Goal: Check status: Check status

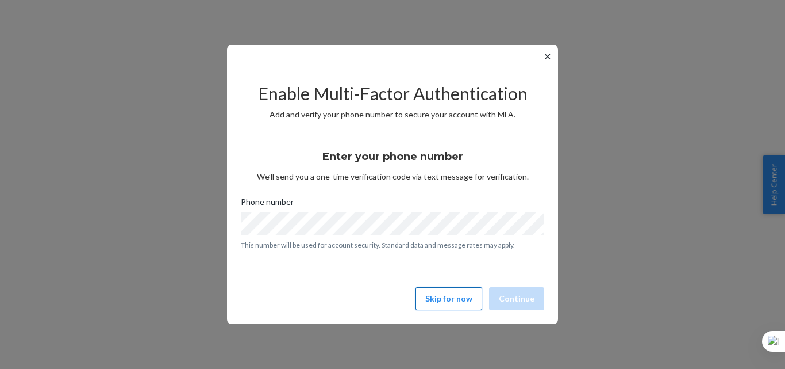
click at [451, 304] on button "Skip for now" at bounding box center [449, 298] width 67 height 23
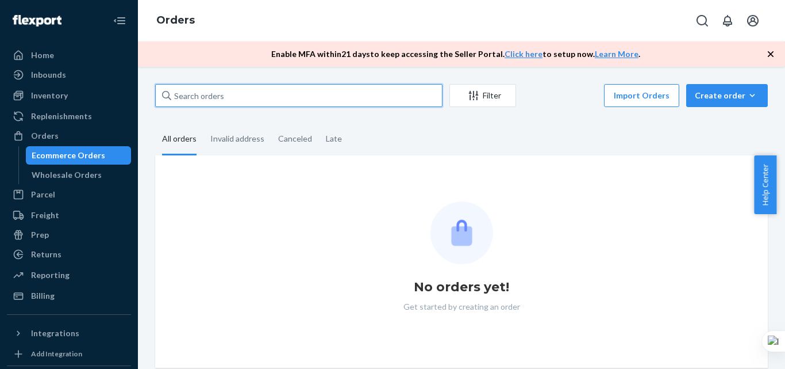
click at [236, 92] on input "text" at bounding box center [298, 95] width 287 height 23
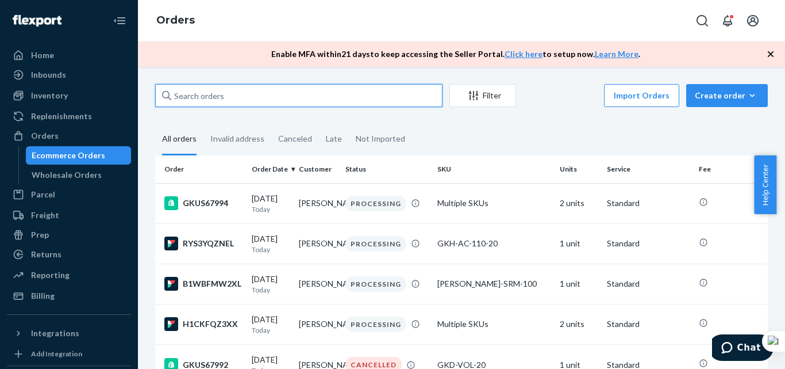
paste input "114-2074579-1416243"
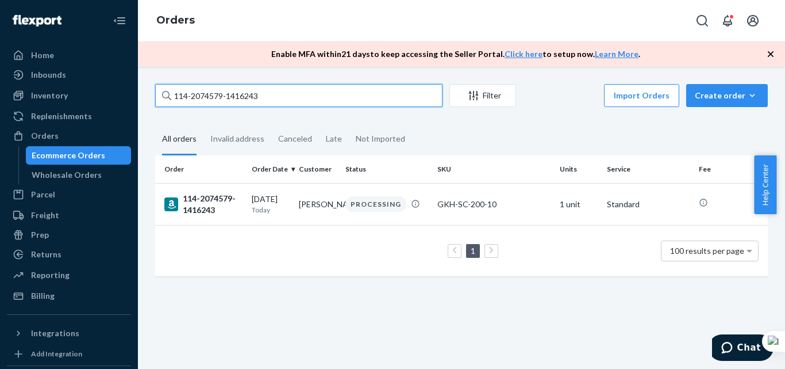
click at [213, 94] on input "114-2074579-1416243" at bounding box center [298, 95] width 287 height 23
paste input "[CREDIT_CARD_NUMBER]"
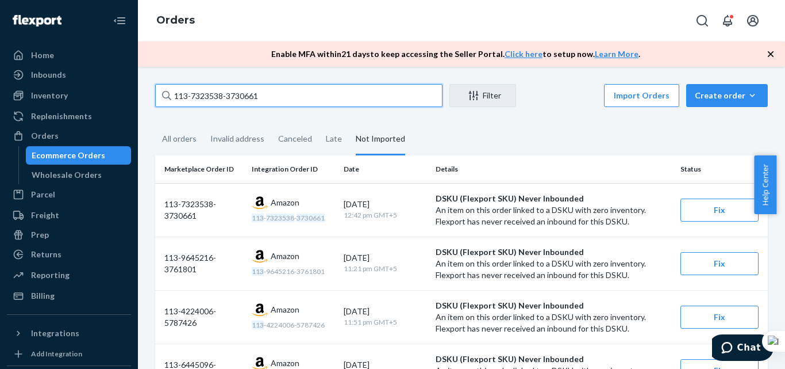
click at [187, 92] on input "113-7323538-3730661" at bounding box center [298, 95] width 287 height 23
paste input "113-3380129-2159408"
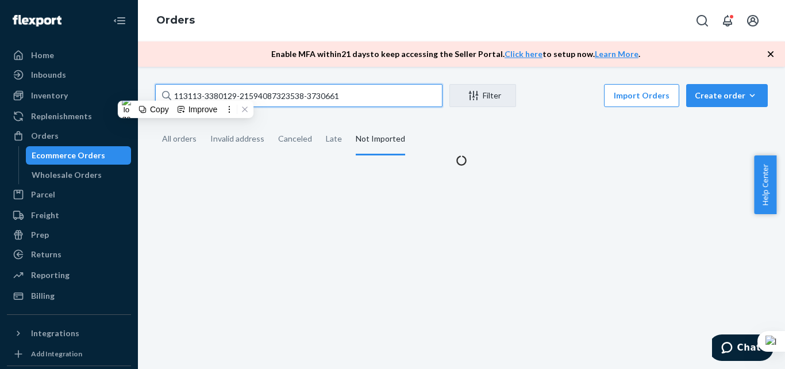
paste input "113-3380129-2159408"
paste input "-3380129-2159408"
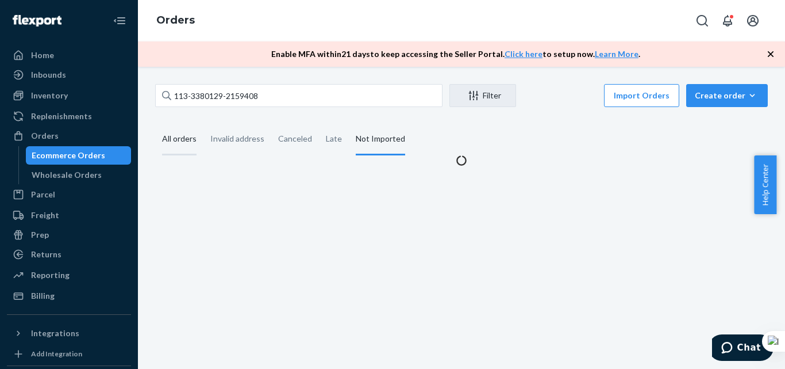
click at [182, 147] on div "All orders" at bounding box center [179, 140] width 34 height 32
click at [155, 124] on input "All orders" at bounding box center [155, 124] width 0 height 0
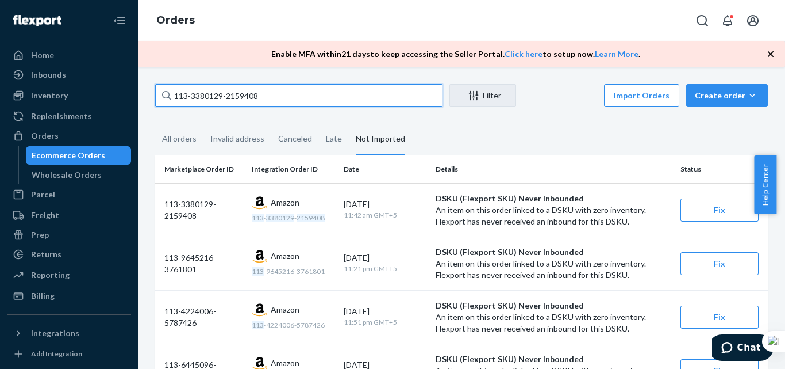
click at [204, 96] on input "113-3380129-2159408" at bounding box center [298, 95] width 287 height 23
paste input "0180070-0028209"
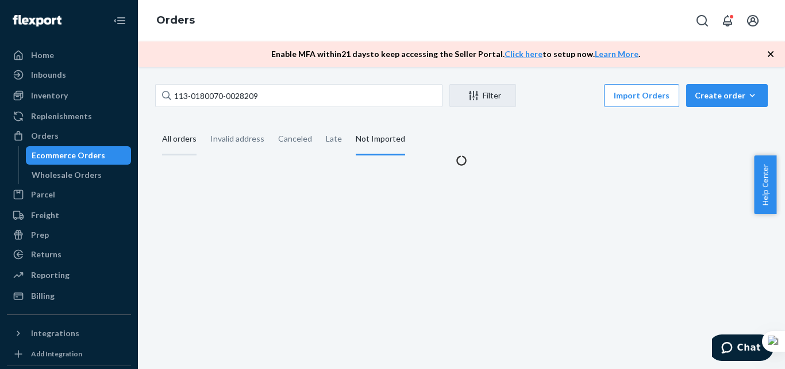
click at [180, 126] on div "All orders" at bounding box center [179, 140] width 34 height 32
click at [155, 124] on input "All orders" at bounding box center [155, 124] width 0 height 0
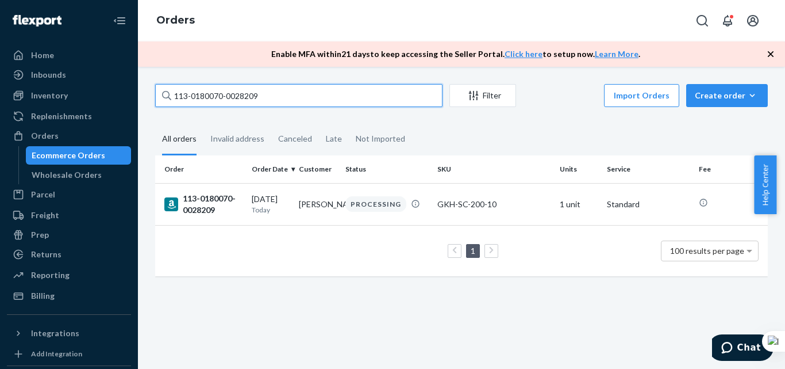
click at [206, 93] on input "113-0180070-0028209" at bounding box center [298, 95] width 287 height 23
paste input "1-7826875-6943452"
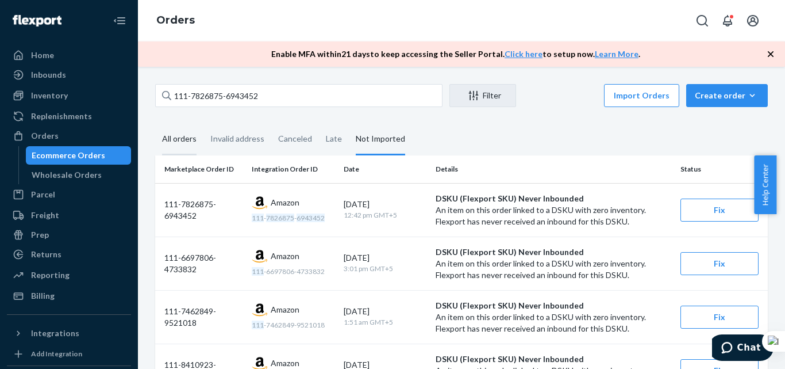
click at [171, 149] on div "All orders" at bounding box center [179, 140] width 34 height 32
click at [155, 124] on input "All orders" at bounding box center [155, 124] width 0 height 0
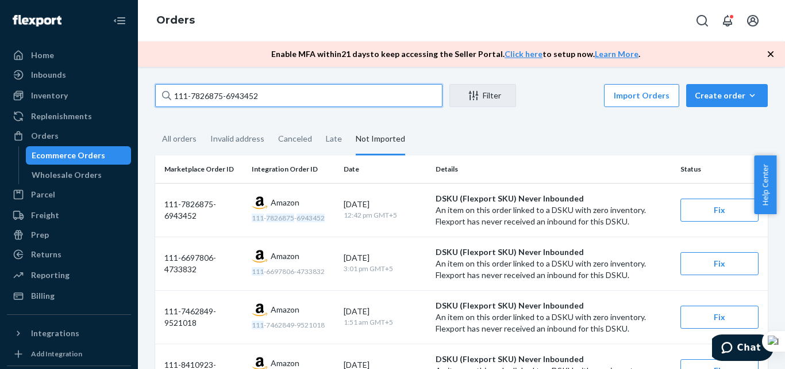
click at [208, 95] on input "111-7826875-6943452" at bounding box center [298, 95] width 287 height 23
paste input "3-5343362-8069026"
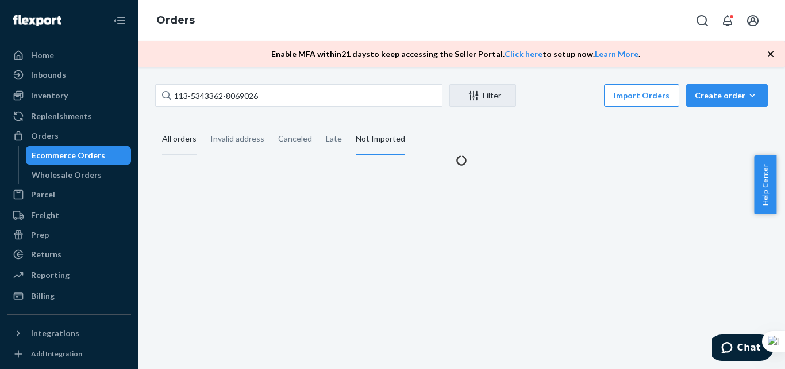
click at [178, 141] on div "All orders" at bounding box center [179, 140] width 34 height 32
click at [155, 124] on input "All orders" at bounding box center [155, 124] width 0 height 0
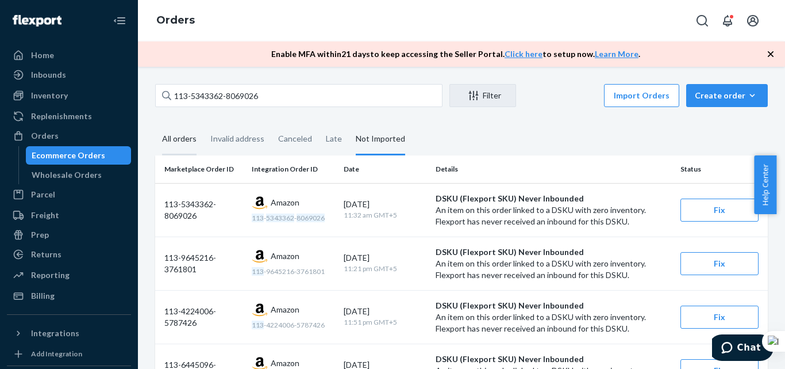
click at [181, 145] on div "All orders" at bounding box center [179, 140] width 34 height 32
click at [155, 124] on input "All orders" at bounding box center [155, 124] width 0 height 0
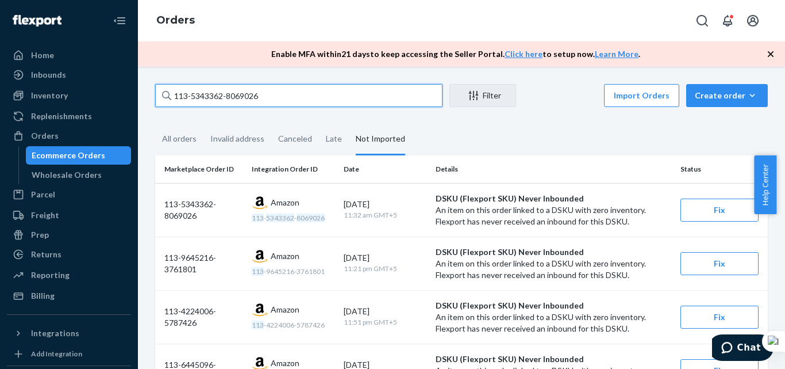
click at [205, 91] on input "113-5343362-8069026" at bounding box center [298, 95] width 287 height 23
paste input "2-7356057-9118661"
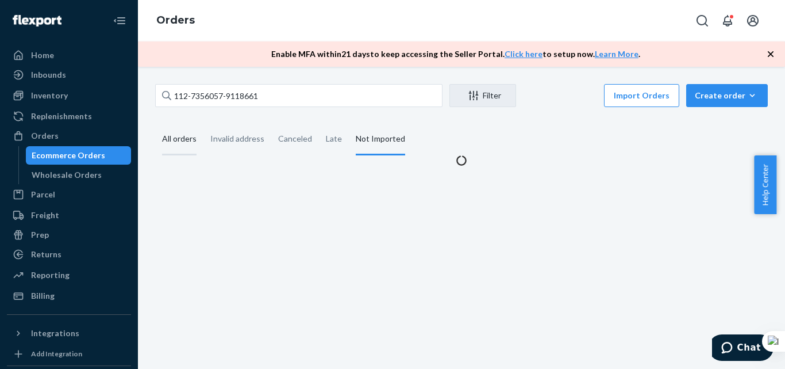
click at [186, 139] on div "All orders" at bounding box center [179, 140] width 34 height 32
click at [155, 124] on input "All orders" at bounding box center [155, 124] width 0 height 0
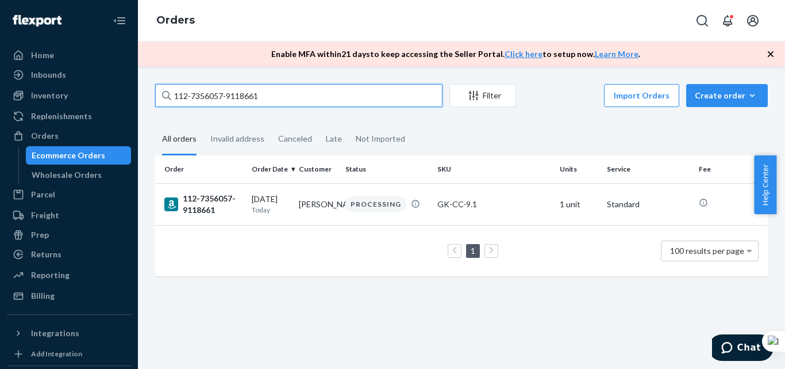
click at [222, 101] on input "112-7356057-9118661" at bounding box center [298, 95] width 287 height 23
paste input "4-1773238-9766606"
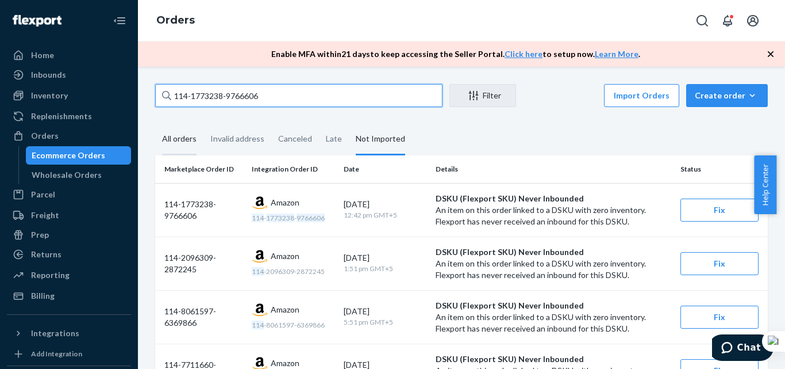
type input "114-1773238-9766606"
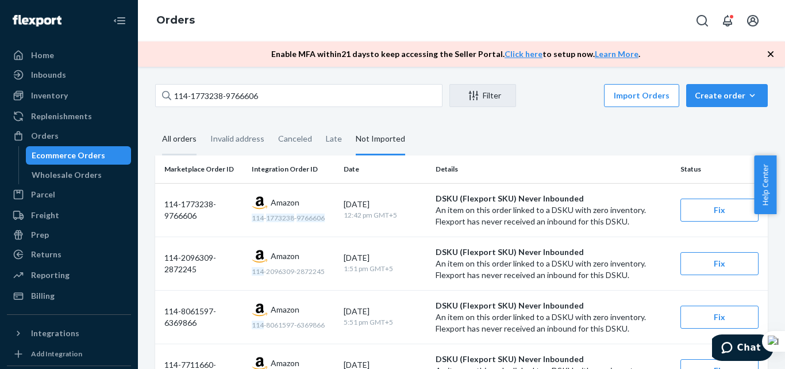
click at [199, 134] on div "All orders" at bounding box center [179, 140] width 48 height 32
click at [155, 124] on input "All orders" at bounding box center [155, 124] width 0 height 0
